Goal: Find specific page/section: Find specific page/section

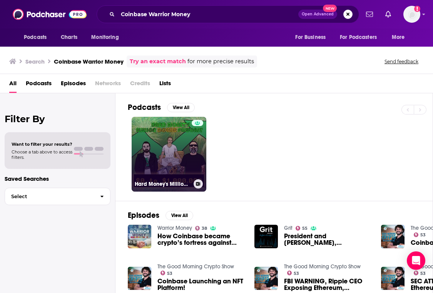
click at [151, 134] on link "Hard Money's Million Dollar Podcast" at bounding box center [169, 154] width 75 height 75
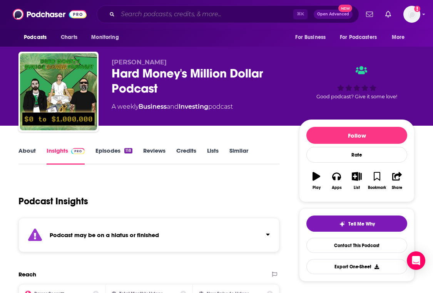
click at [218, 15] on input "Search podcasts, credits, & more..." at bounding box center [206, 14] width 176 height 12
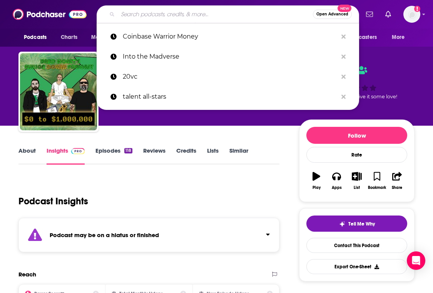
paste input "Warrior Money"
type input "Warrior Money"
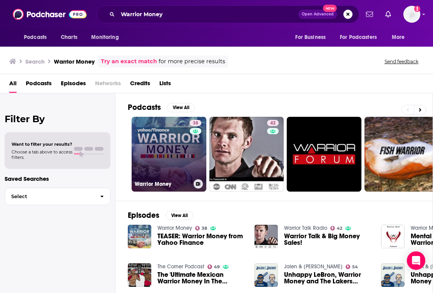
click at [173, 120] on link "38 Warrior Money" at bounding box center [169, 154] width 75 height 75
